Goal: Task Accomplishment & Management: Use online tool/utility

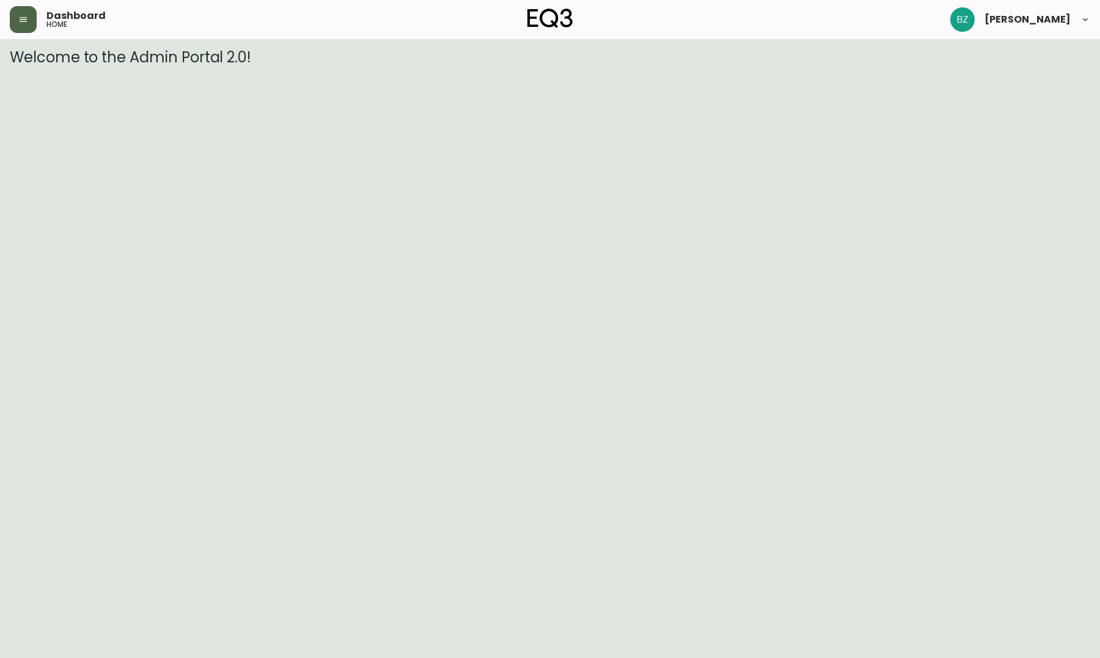
click at [29, 23] on button "button" at bounding box center [23, 19] width 27 height 27
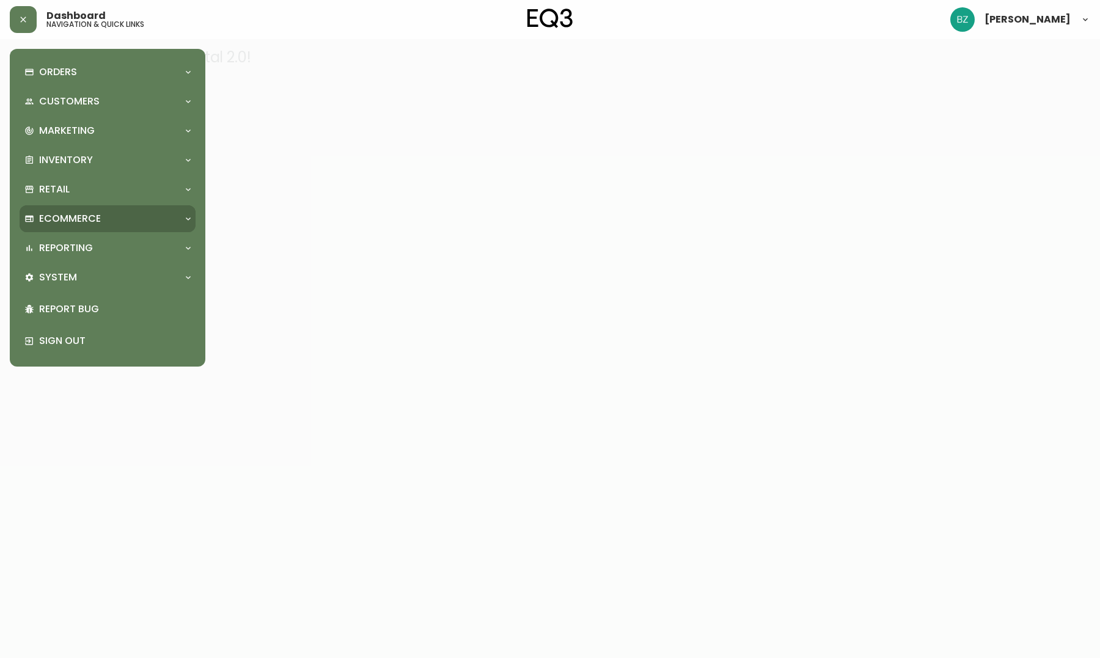
click at [162, 221] on div "Ecommerce" at bounding box center [101, 218] width 154 height 13
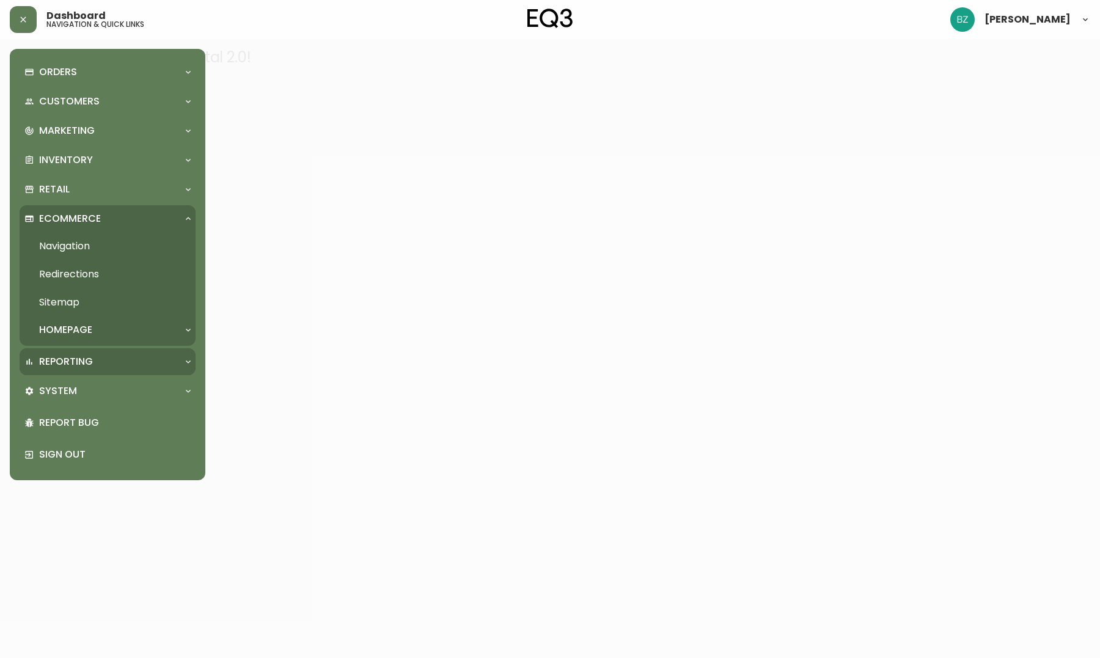
click at [174, 349] on div "Reporting" at bounding box center [108, 361] width 176 height 27
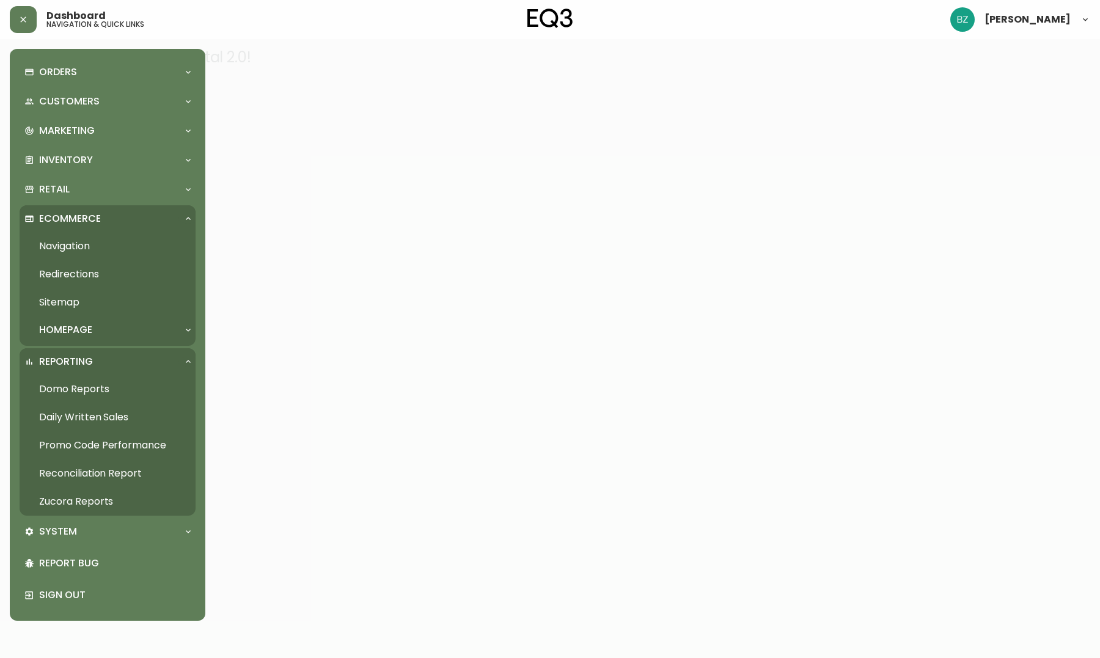
click at [104, 415] on link "Daily Written Sales" at bounding box center [108, 417] width 176 height 28
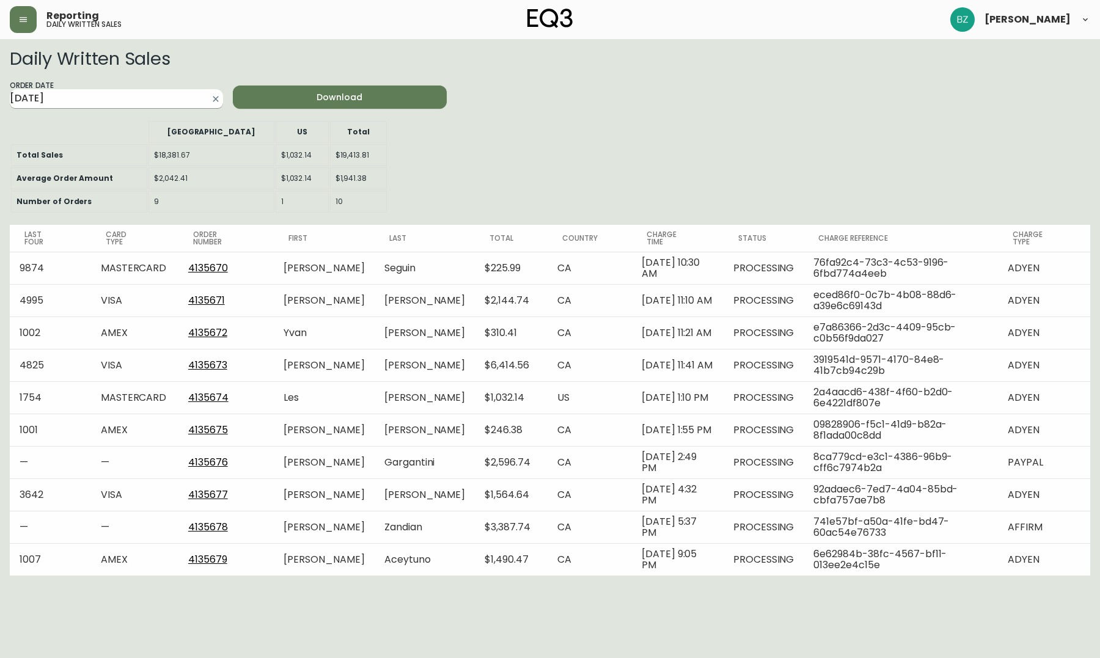
click at [173, 91] on input "[DATE]" at bounding box center [107, 99] width 194 height 20
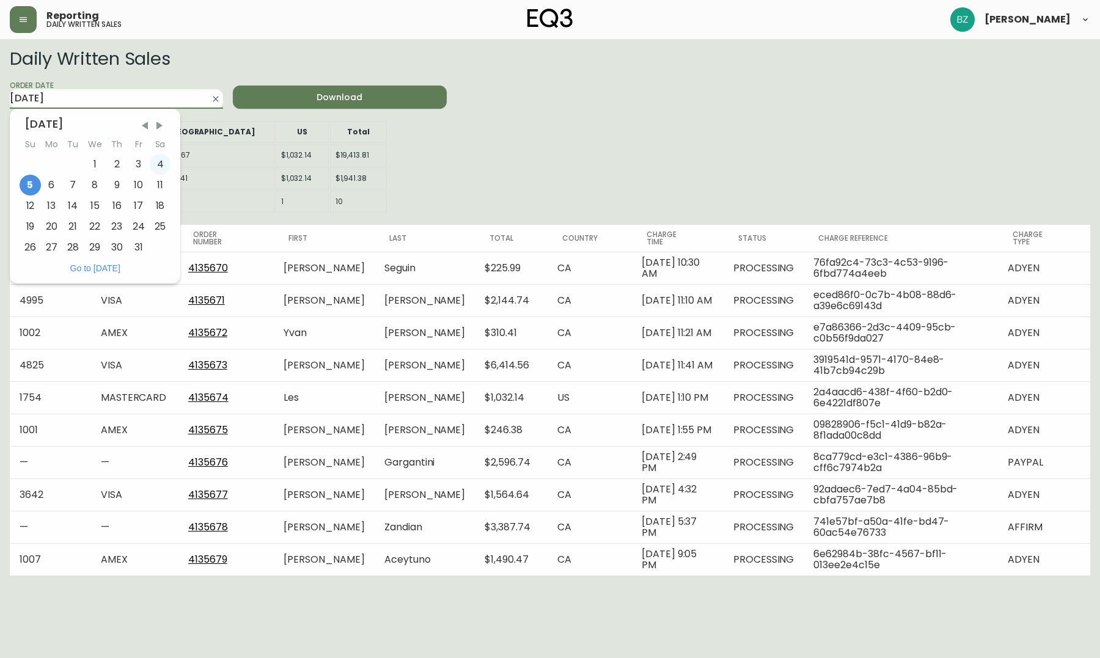
click at [162, 159] on div "4" at bounding box center [160, 164] width 21 height 21
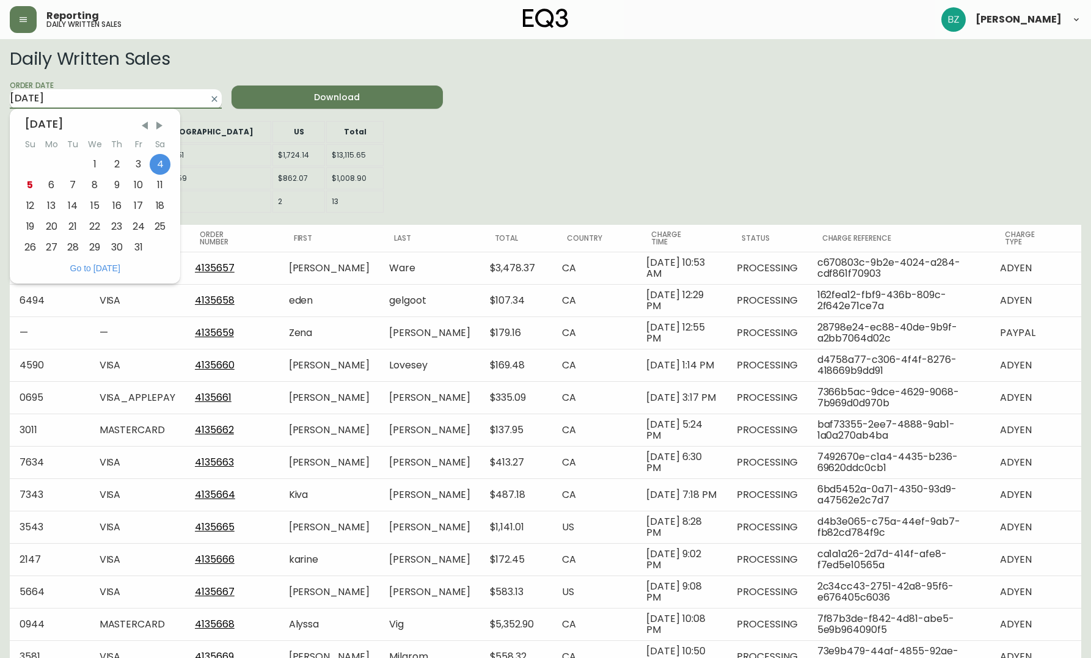
click at [162, 106] on input "[DATE]" at bounding box center [106, 99] width 192 height 20
click at [144, 169] on div "3" at bounding box center [139, 164] width 22 height 21
type input "[DATE]"
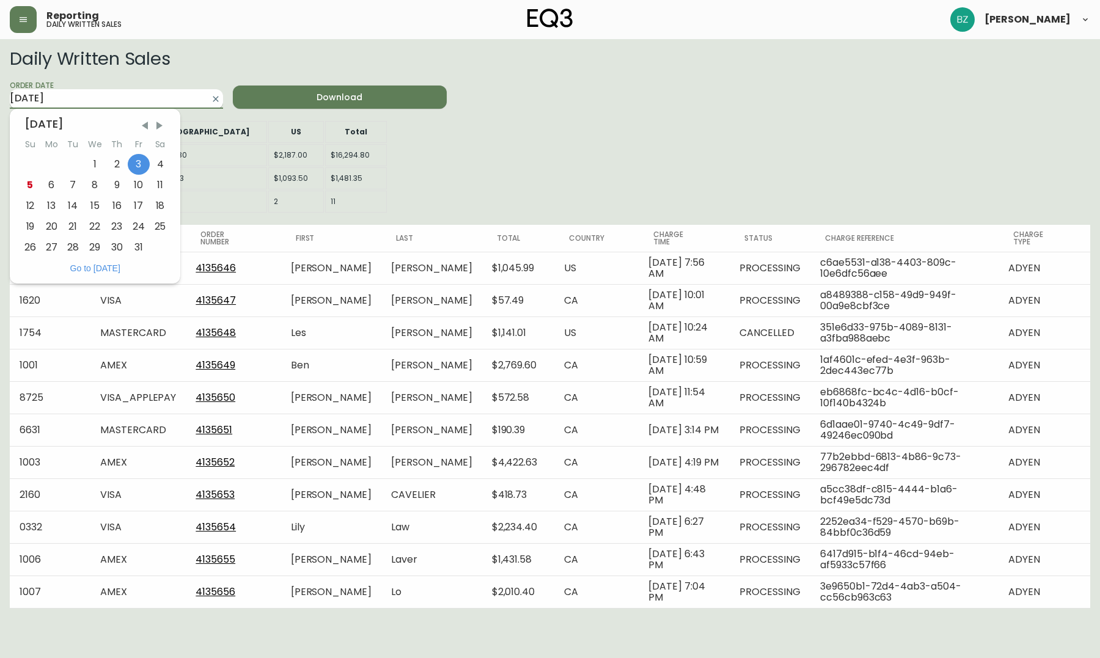
click at [159, 97] on input "[DATE]" at bounding box center [107, 99] width 194 height 20
click at [444, 192] on div "Daily Written Sales Order Date 2025-10-[DATE] Mo Tu We Th Fr Sa 1 2 3 4 5 6 7 8…" at bounding box center [550, 329] width 1080 height 560
